Goal: Task Accomplishment & Management: Manage account settings

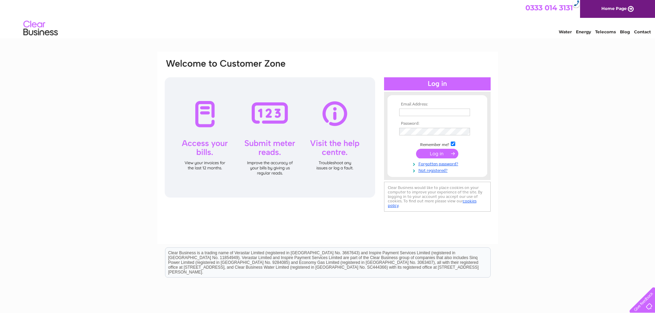
type input "info@dingwalltyres.com"
click at [444, 152] on input "submit" at bounding box center [437, 154] width 42 height 10
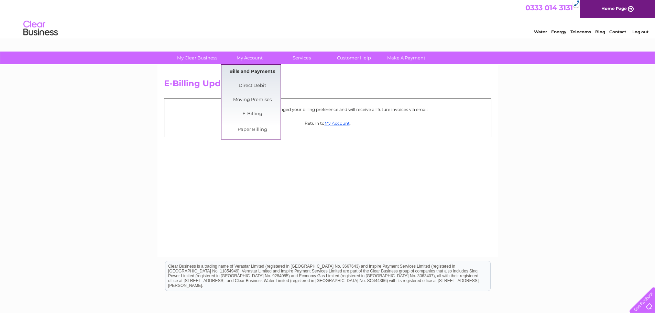
click at [253, 68] on link "Bills and Payments" at bounding box center [252, 72] width 57 height 14
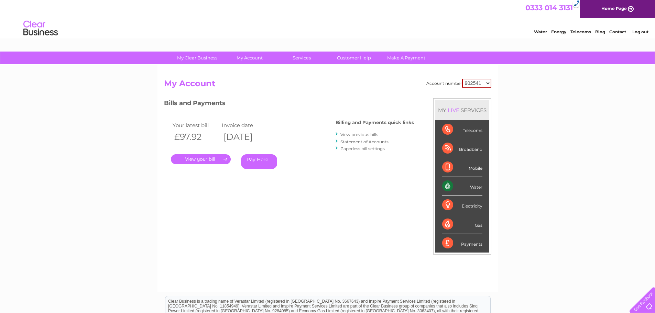
click at [207, 157] on link "." at bounding box center [201, 159] width 60 height 10
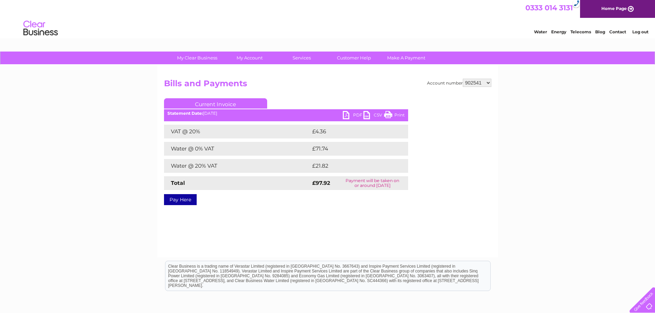
click at [351, 115] on link "PDF" at bounding box center [353, 116] width 21 height 10
